Goal: Task Accomplishment & Management: Manage account settings

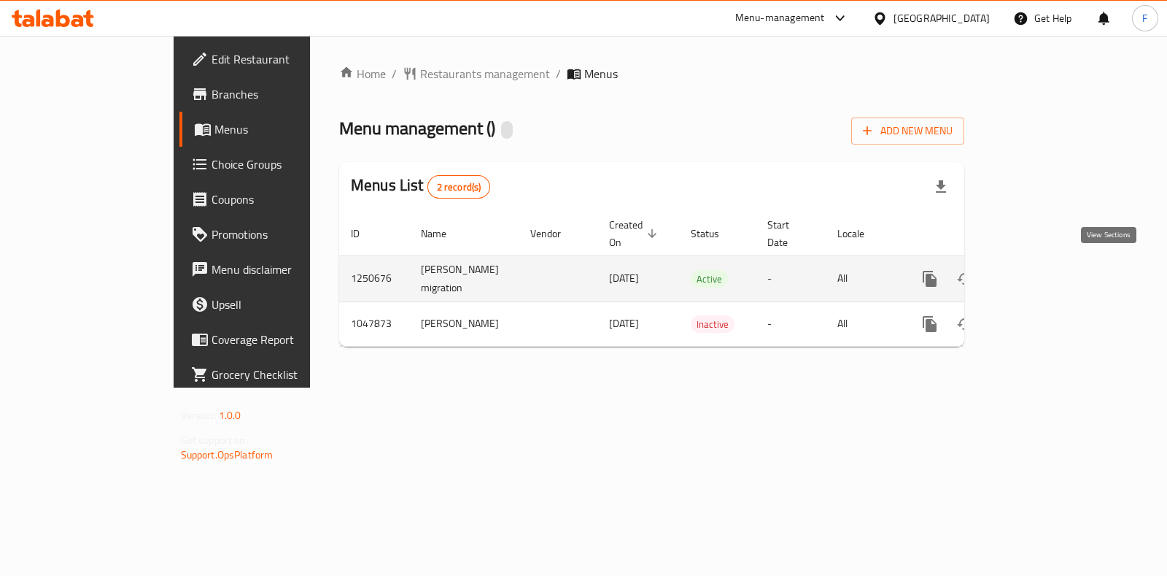
click at [1044, 271] on icon "enhanced table" at bounding box center [1036, 279] width 18 height 18
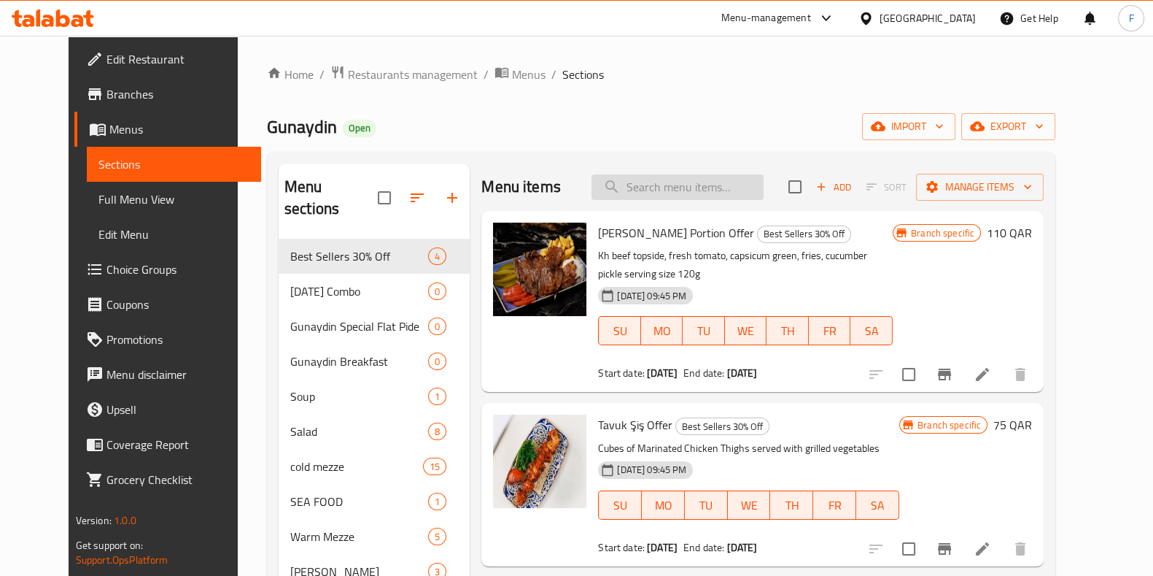
click at [675, 196] on input "search" at bounding box center [678, 187] width 172 height 26
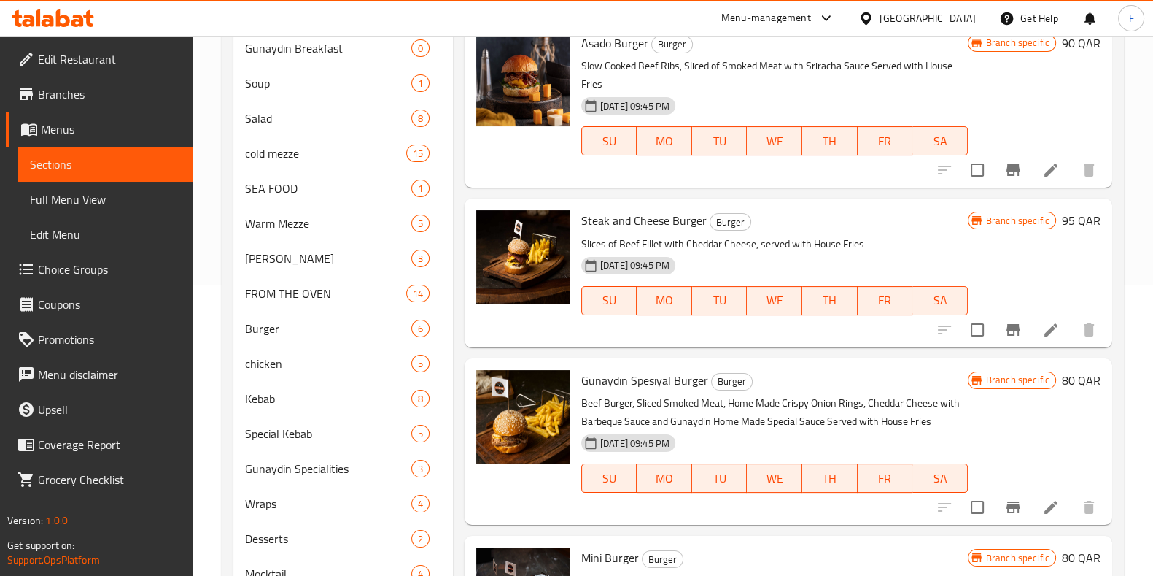
scroll to position [293, 0]
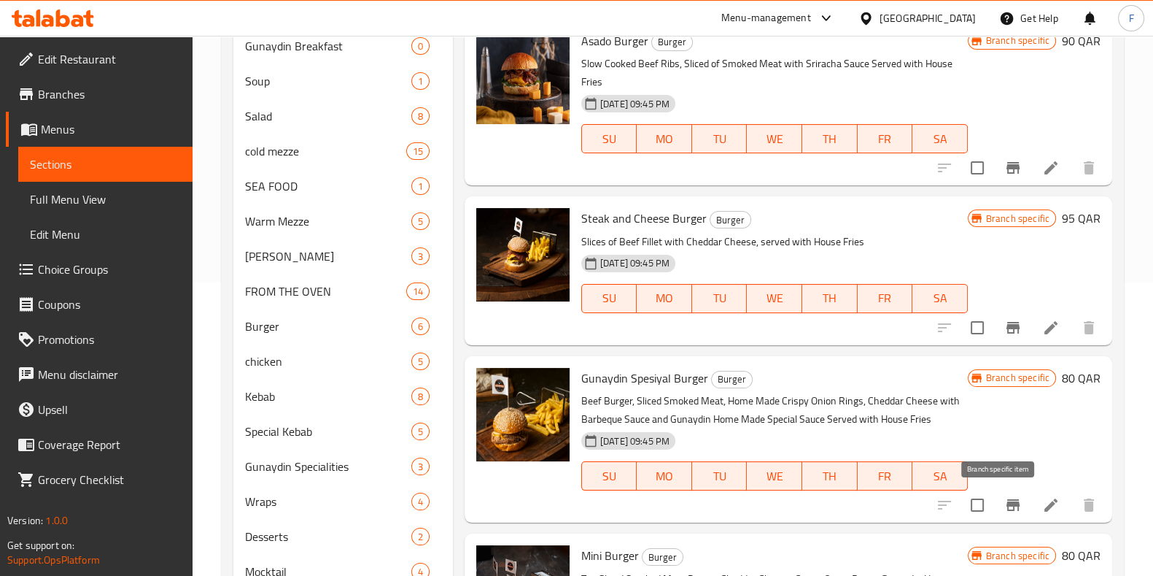
type input "burg"
click at [1005, 506] on icon "Branch-specific-item" at bounding box center [1014, 505] width 18 height 18
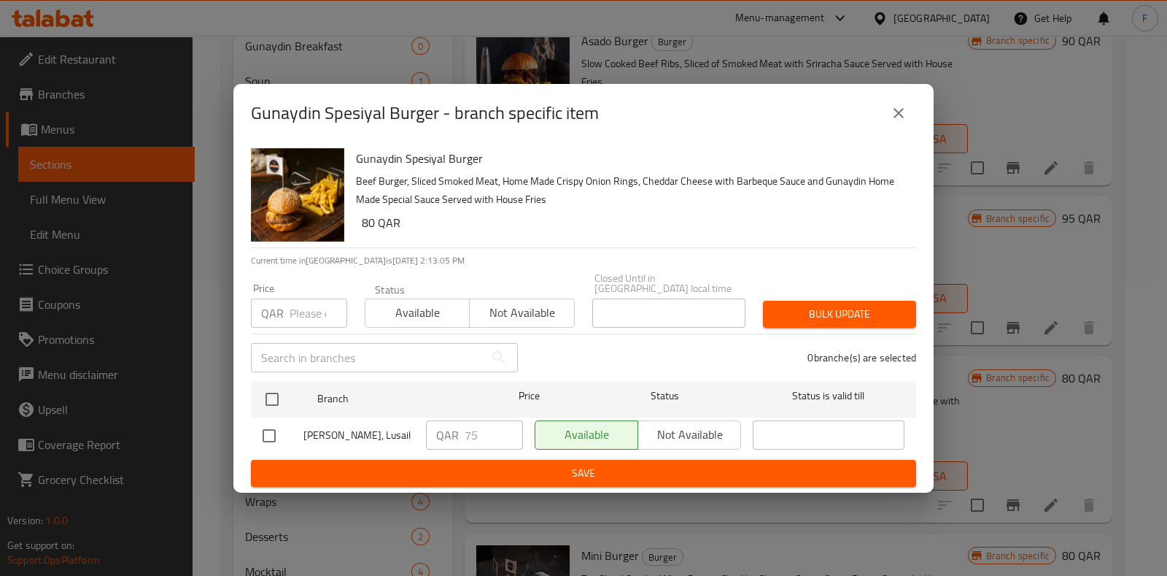
click at [270, 427] on input "checkbox" at bounding box center [269, 435] width 31 height 31
checkbox input "true"
click at [497, 420] on input "75" at bounding box center [494, 434] width 58 height 29
type input "7"
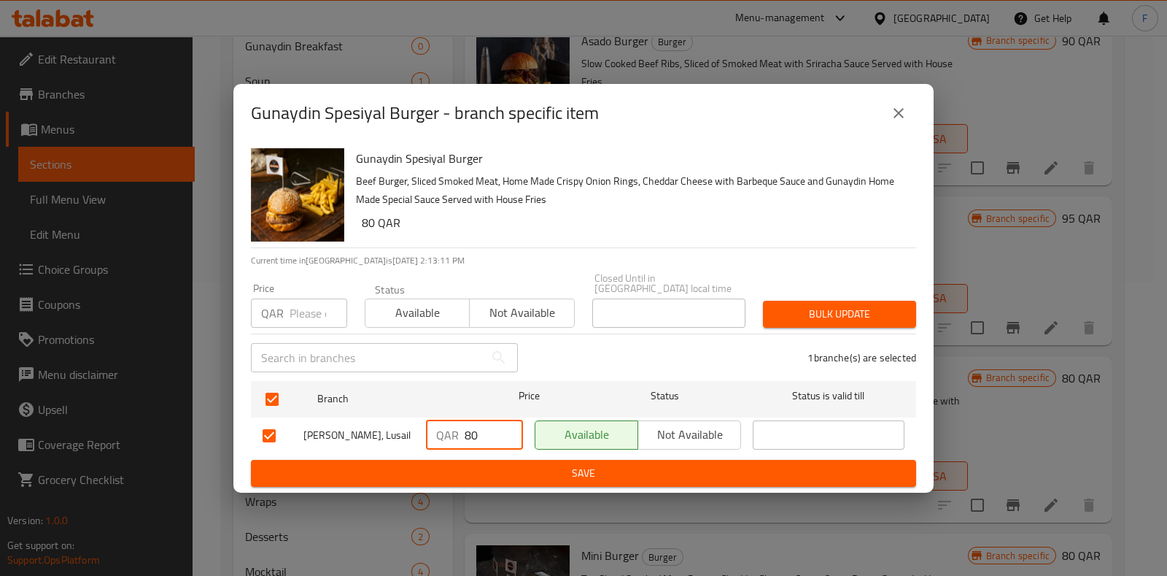
type input "80"
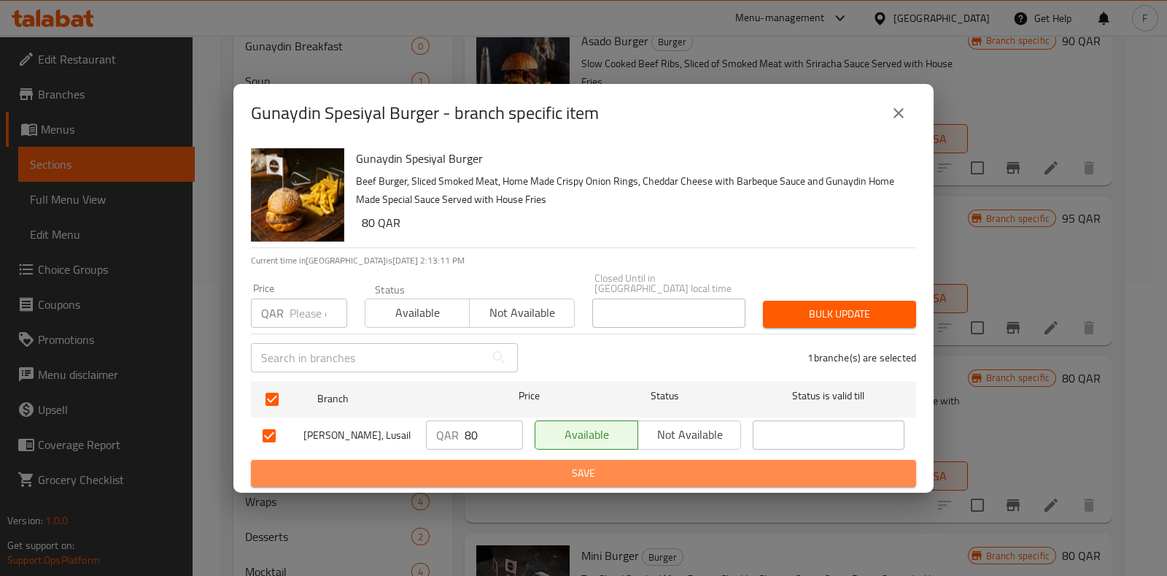
click at [737, 468] on span "Save" at bounding box center [584, 473] width 642 height 18
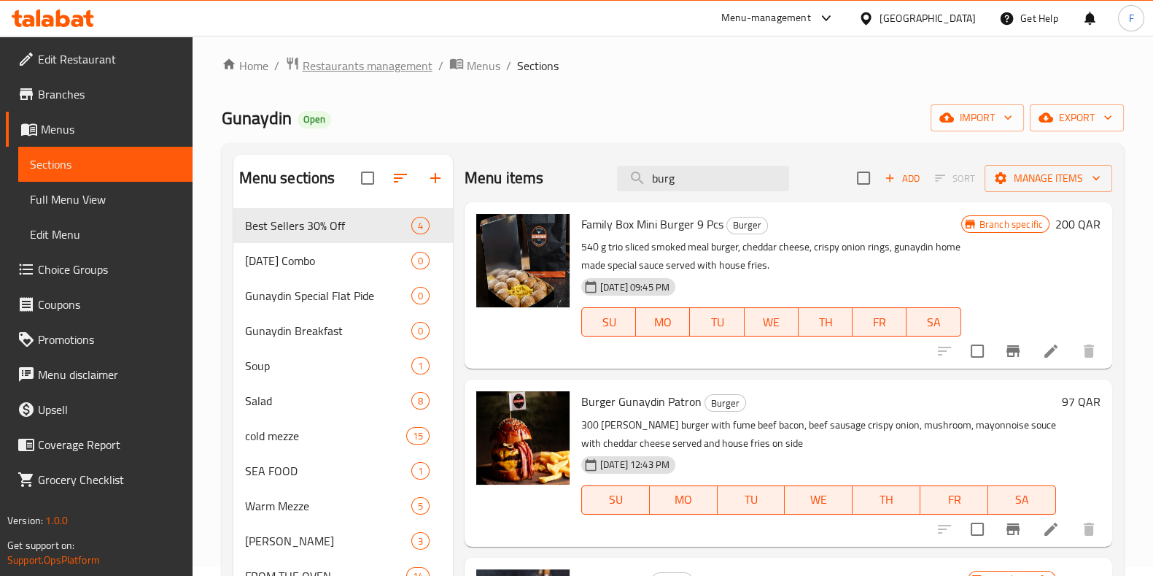
scroll to position [0, 0]
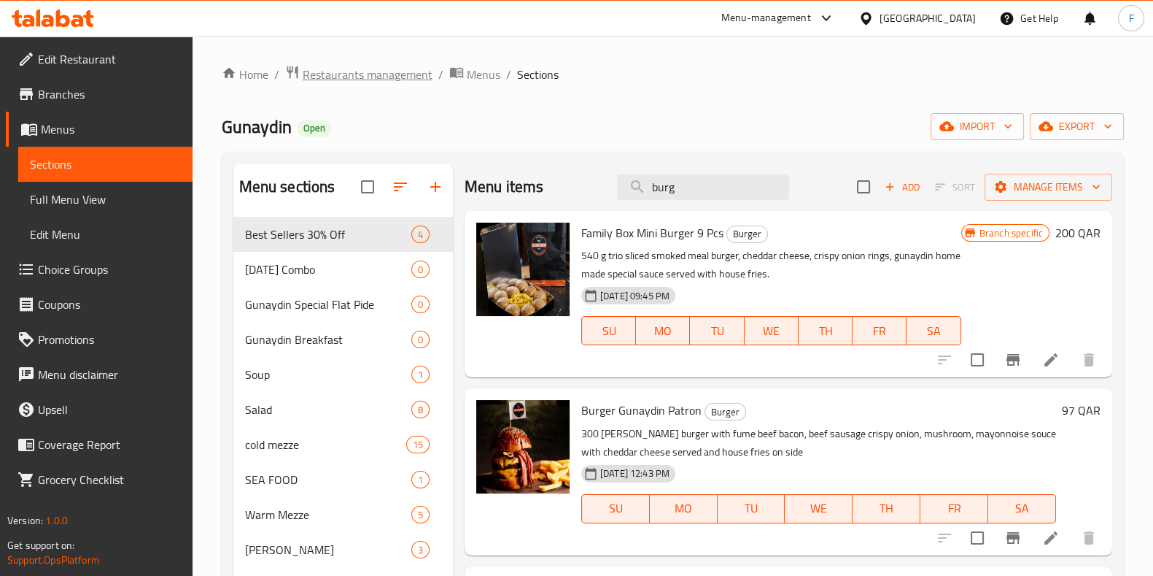
click at [337, 77] on span "Restaurants management" at bounding box center [368, 75] width 130 height 18
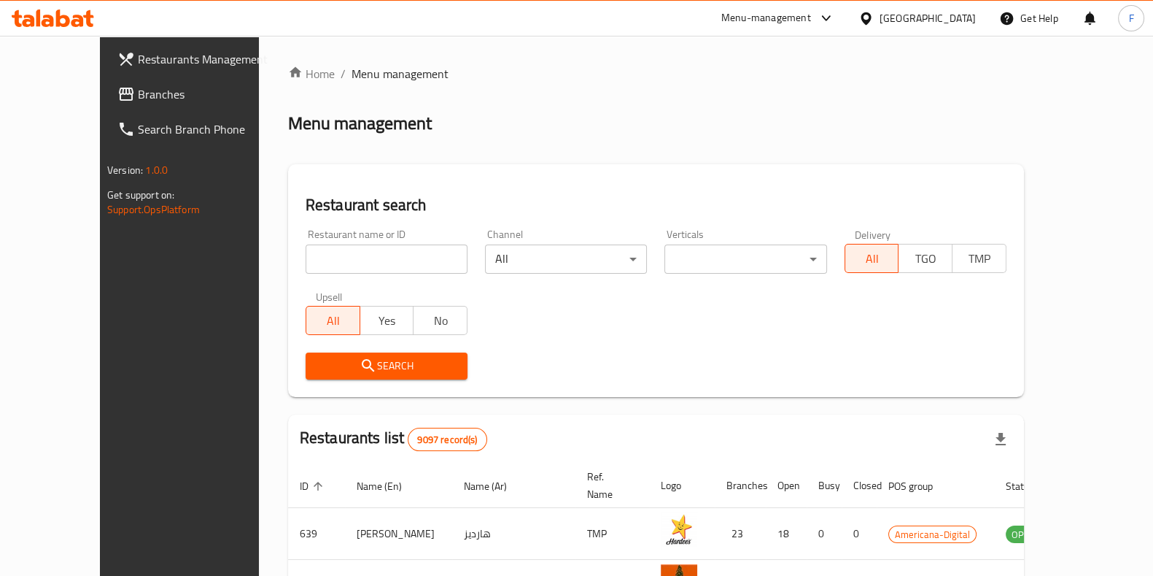
click at [811, 23] on div "Menu-management" at bounding box center [767, 18] width 90 height 18
click at [735, 101] on div "Agent Campaigns Center" at bounding box center [755, 98] width 110 height 16
